Goal: Navigation & Orientation: Find specific page/section

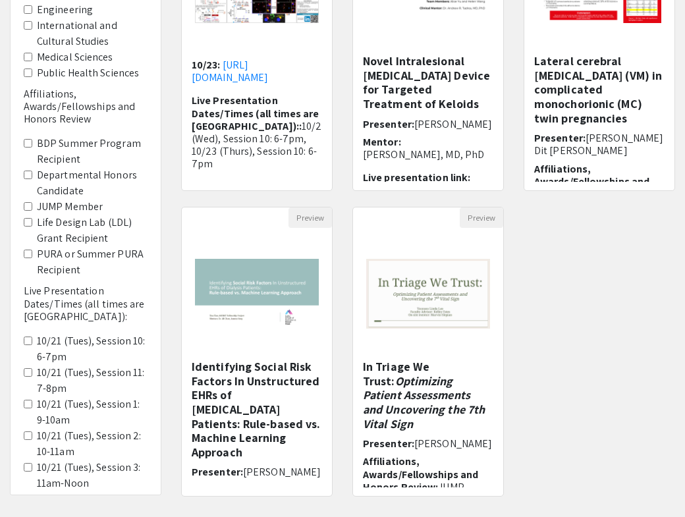
scroll to position [356, 0]
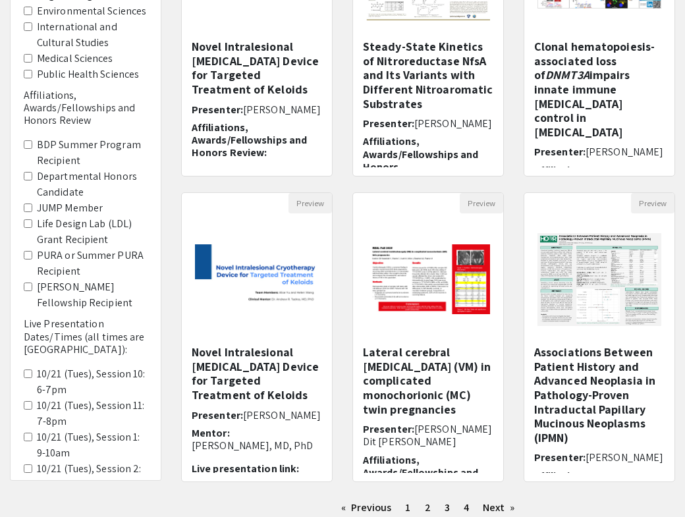
scroll to position [356, 0]
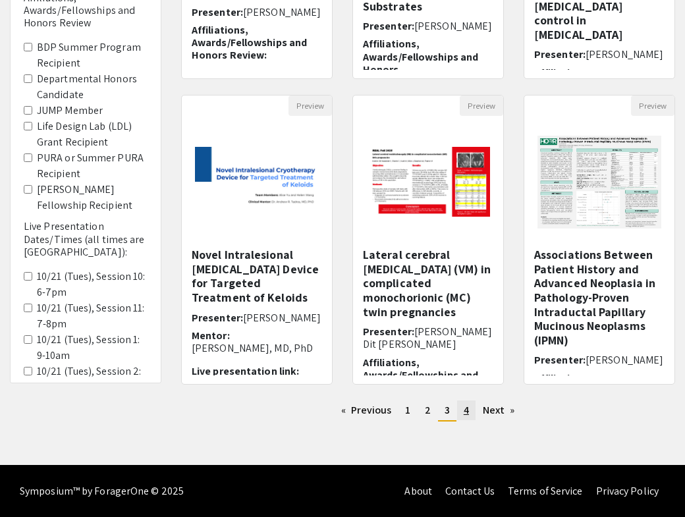
click at [468, 410] on span "4" at bounding box center [466, 410] width 5 height 14
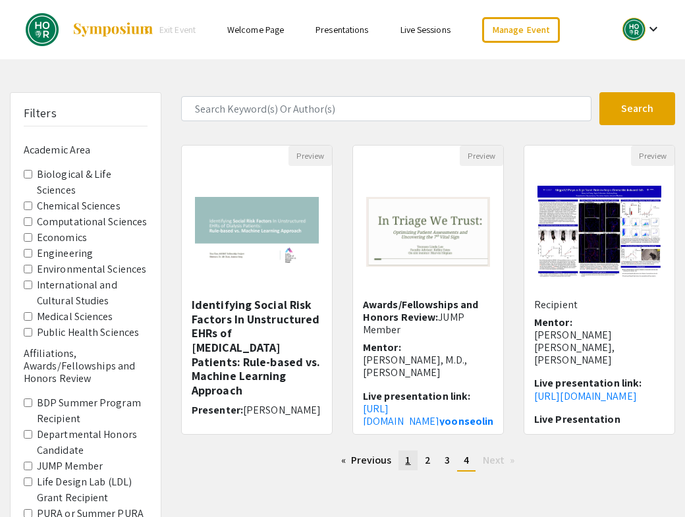
click at [410, 462] on span "1" at bounding box center [407, 460] width 5 height 14
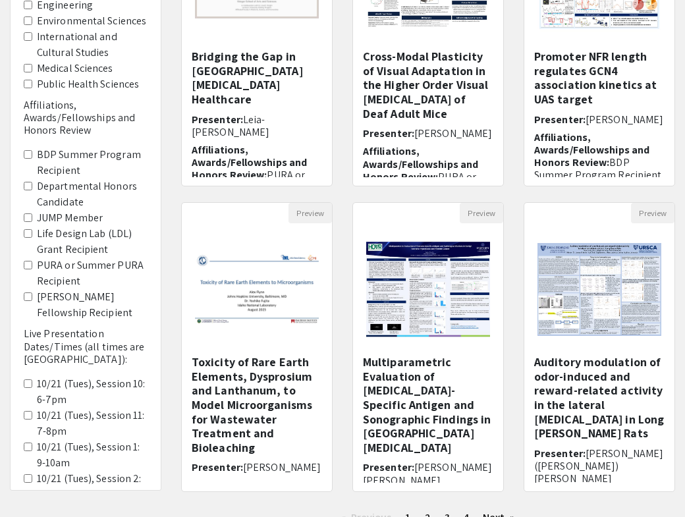
scroll to position [254, 0]
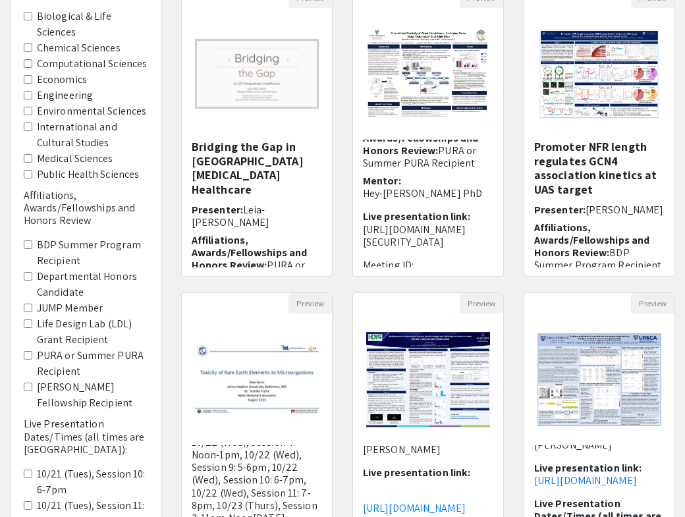
scroll to position [157, 0]
